Goal: Task Accomplishment & Management: Use online tool/utility

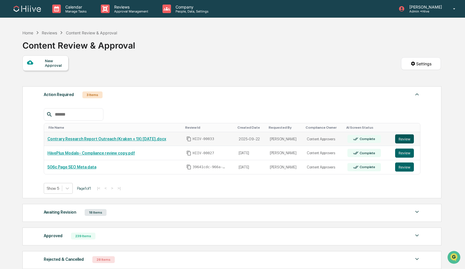
click at [404, 137] on button "Review" at bounding box center [404, 138] width 19 height 9
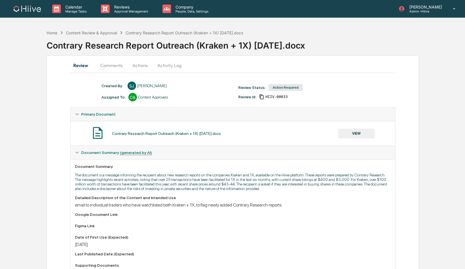
click at [115, 68] on button "Comments" at bounding box center [112, 65] width 32 height 14
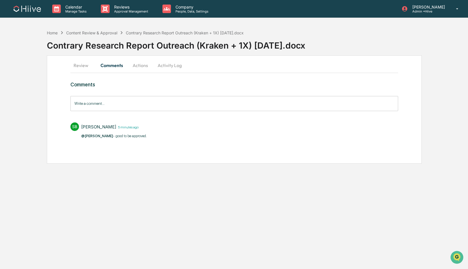
click at [139, 66] on button "Actions" at bounding box center [140, 65] width 26 height 14
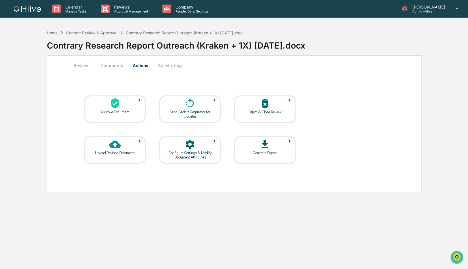
click at [123, 100] on div at bounding box center [115, 104] width 57 height 12
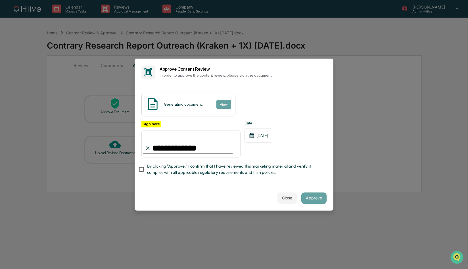
type input "**********"
click at [305, 194] on button "Approve" at bounding box center [313, 197] width 25 height 11
